Goal: Task Accomplishment & Management: Manage account settings

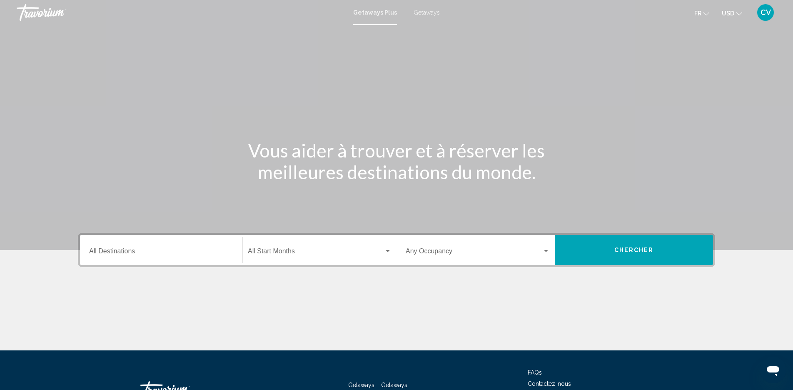
click at [769, 10] on span "CV" at bounding box center [765, 12] width 10 height 8
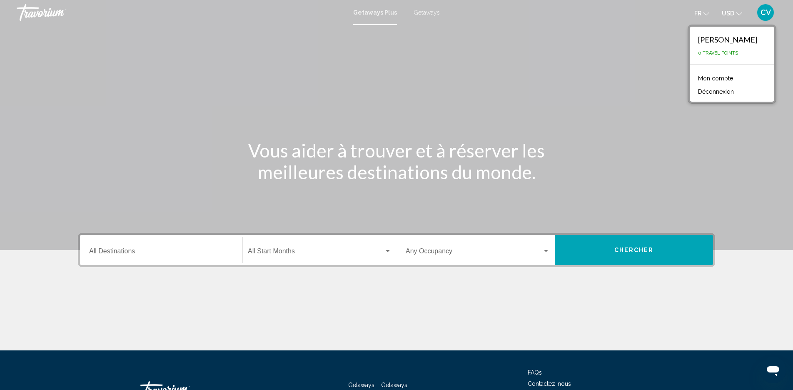
click at [724, 77] on link "Mon compte" at bounding box center [714, 78] width 43 height 11
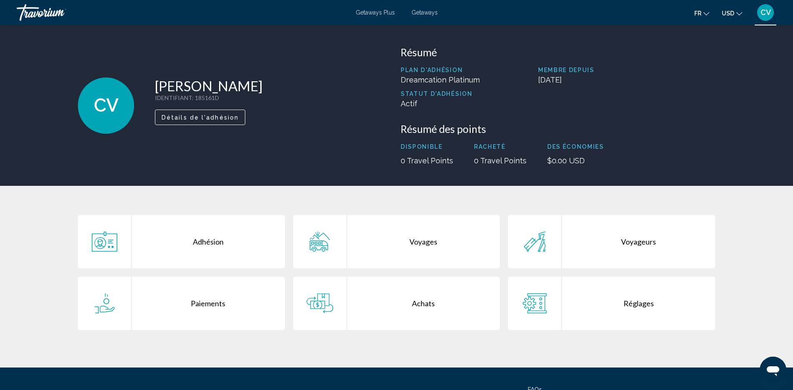
click at [206, 120] on span "Détails de l'adhésion" at bounding box center [200, 117] width 77 height 7
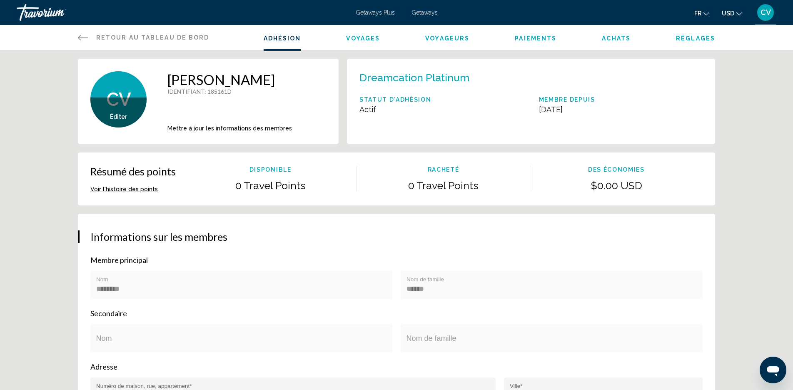
click at [765, 12] on span "CV" at bounding box center [765, 12] width 10 height 8
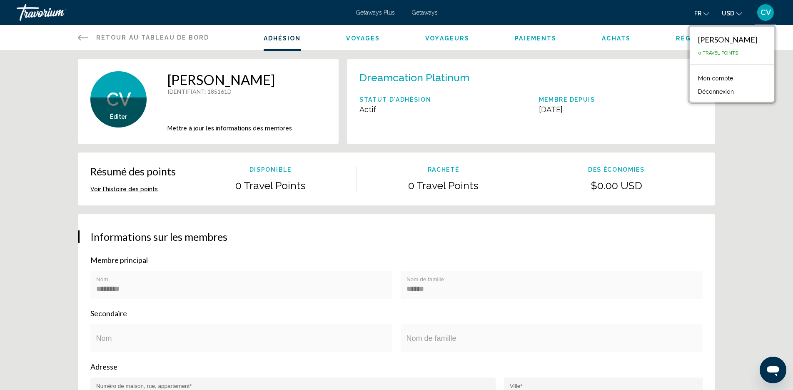
click at [725, 89] on button "Déconnexion" at bounding box center [715, 91] width 44 height 11
